Goal: Task Accomplishment & Management: Use online tool/utility

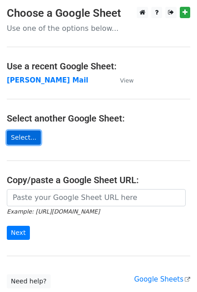
click at [23, 138] on link "Select..." at bounding box center [24, 138] width 34 height 14
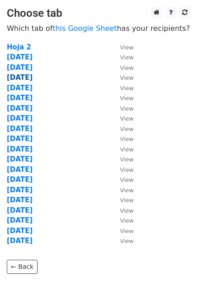
click at [21, 80] on strong "26 Sept" at bounding box center [20, 77] width 26 height 8
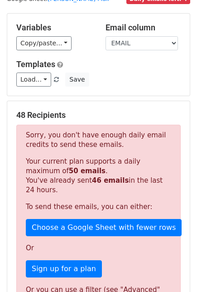
scroll to position [50, 0]
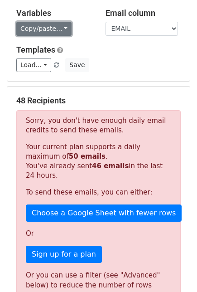
click at [58, 29] on link "Copy/paste..." at bounding box center [43, 29] width 55 height 14
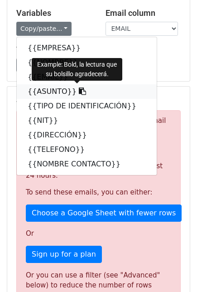
drag, startPoint x: 66, startPoint y: 89, endPoint x: 58, endPoint y: 87, distance: 8.8
click at [79, 89] on icon at bounding box center [82, 90] width 7 height 7
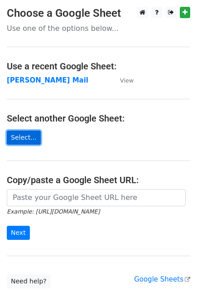
click at [24, 136] on link "Select..." at bounding box center [24, 138] width 34 height 14
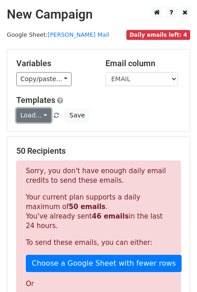
click at [43, 114] on link "Load..." at bounding box center [33, 115] width 35 height 14
